Goal: Task Accomplishment & Management: Manage account settings

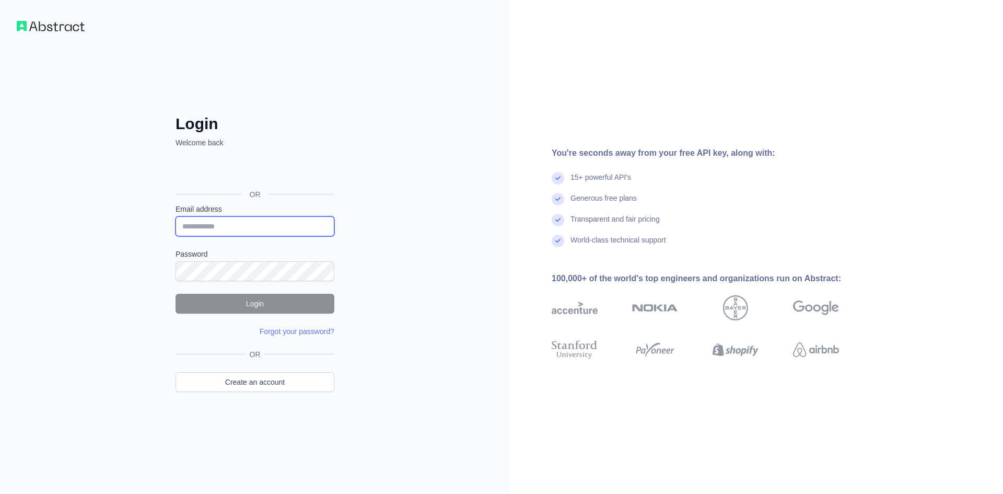
type input "**********"
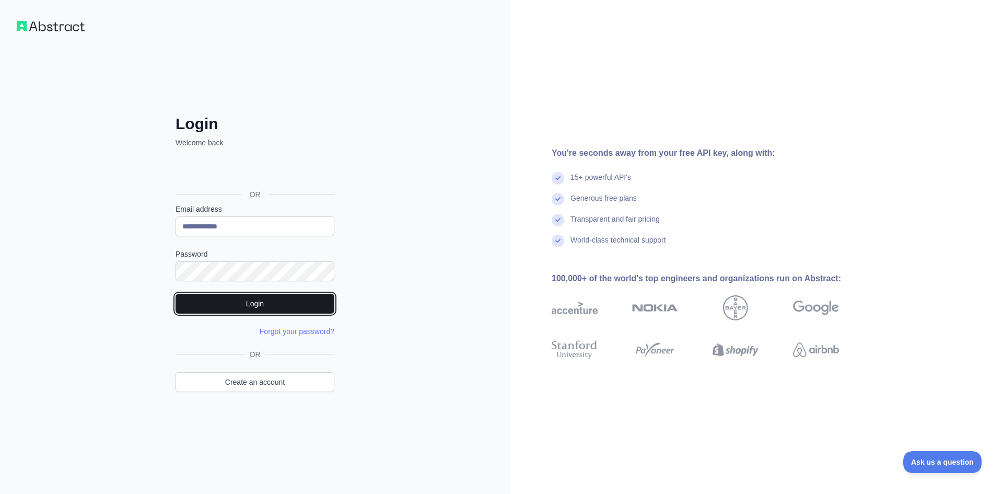
click at [292, 300] on button "Login" at bounding box center [255, 304] width 159 height 20
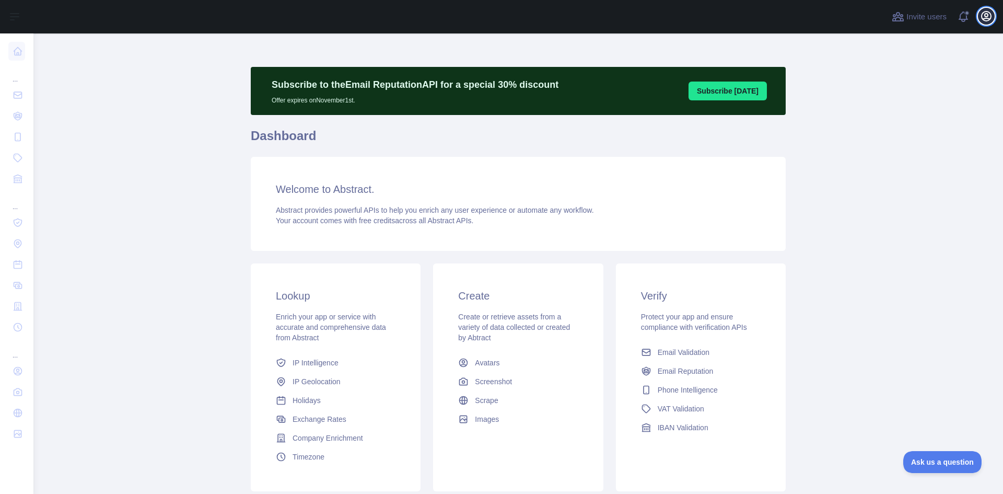
click at [983, 18] on icon "button" at bounding box center [986, 15] width 9 height 9
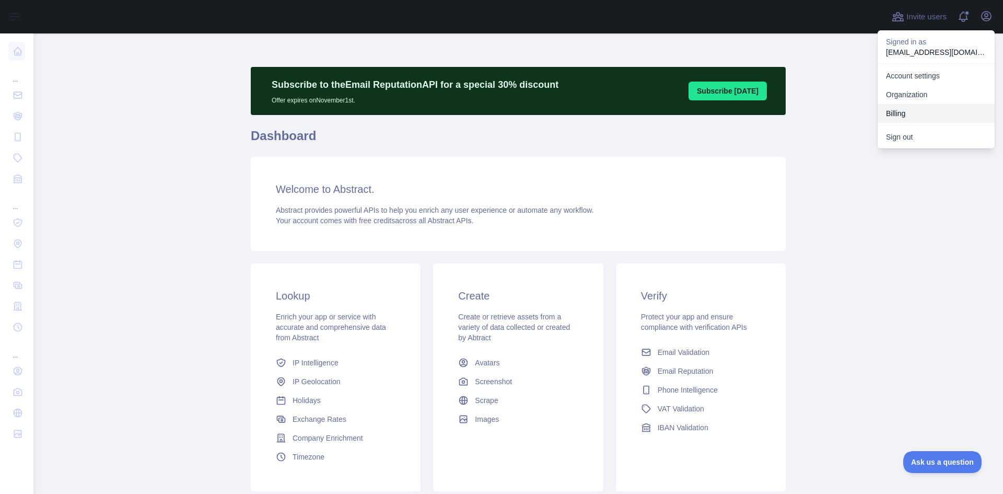
click at [912, 114] on button "Billing" at bounding box center [936, 113] width 117 height 19
